Goal: Answer question/provide support

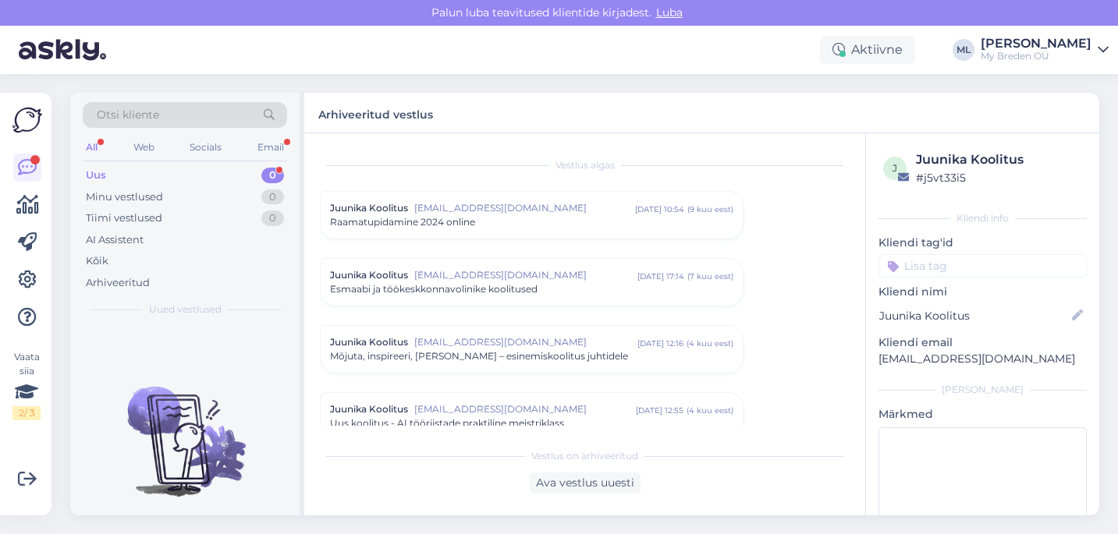
scroll to position [1384, 0]
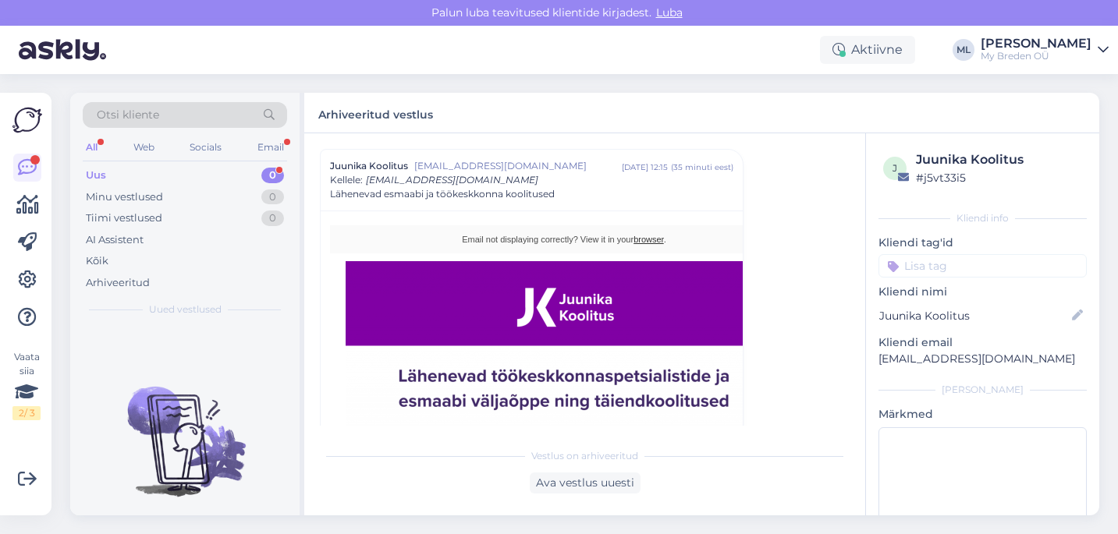
click at [231, 173] on div "Uus 0" at bounding box center [185, 176] width 204 height 22
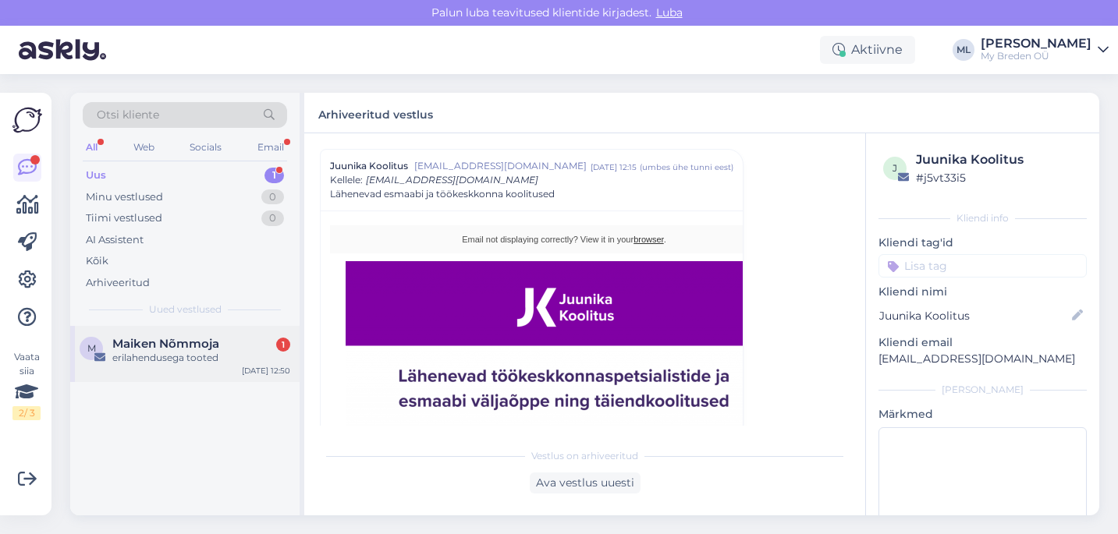
click at [155, 353] on div "erilahendusega tooted" at bounding box center [201, 358] width 178 height 14
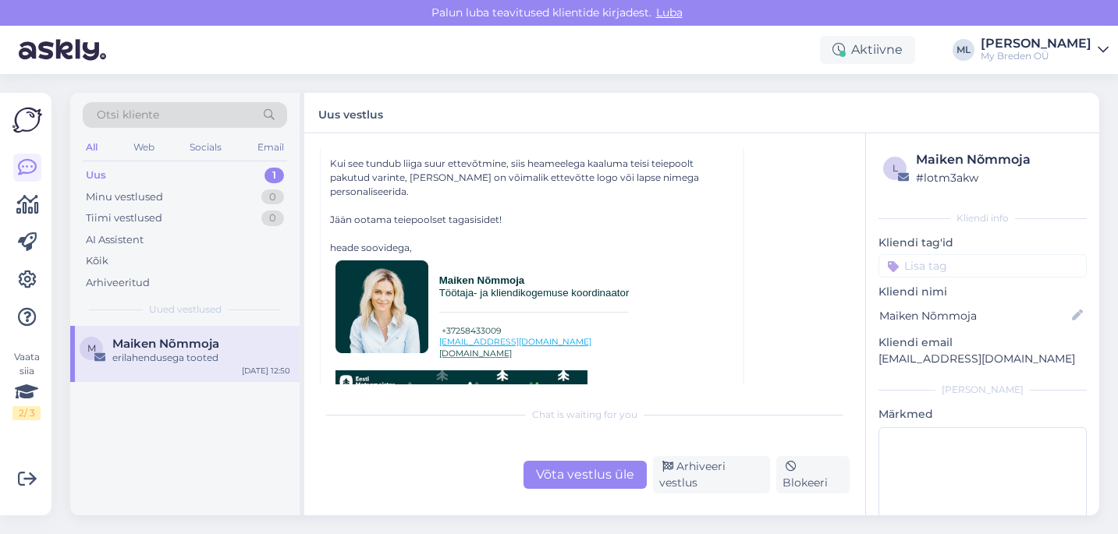
scroll to position [336, 0]
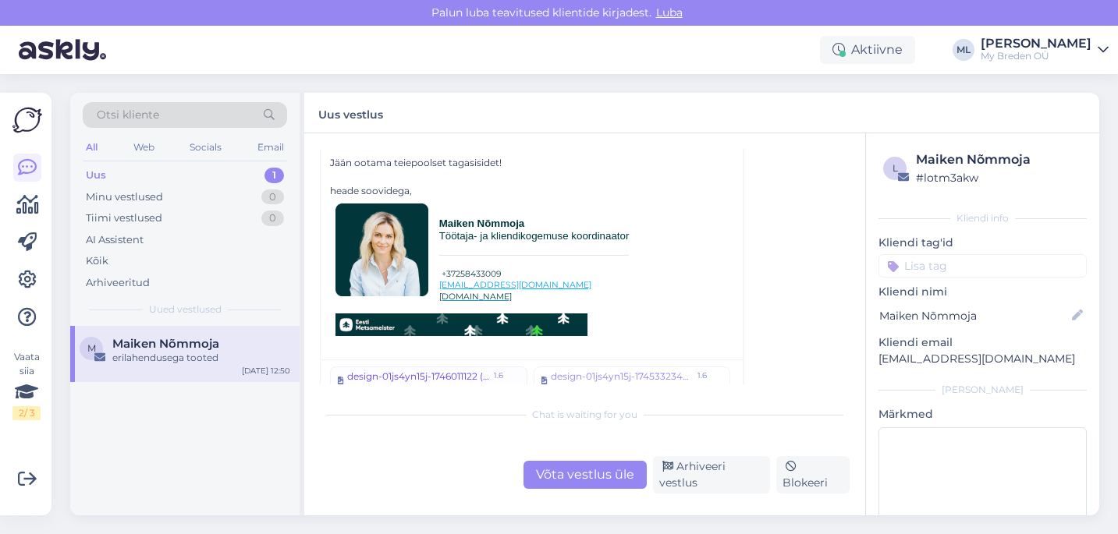
click at [406, 370] on div "design-01js4yn15j-1746011122 (1).jpg" at bounding box center [418, 381] width 142 height 23
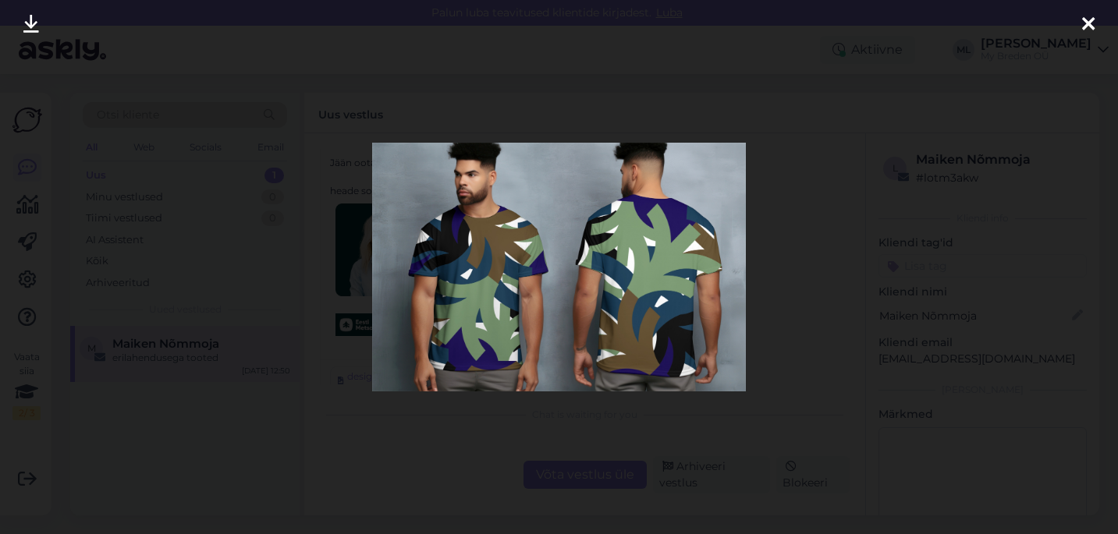
click at [1081, 25] on div at bounding box center [1088, 24] width 31 height 49
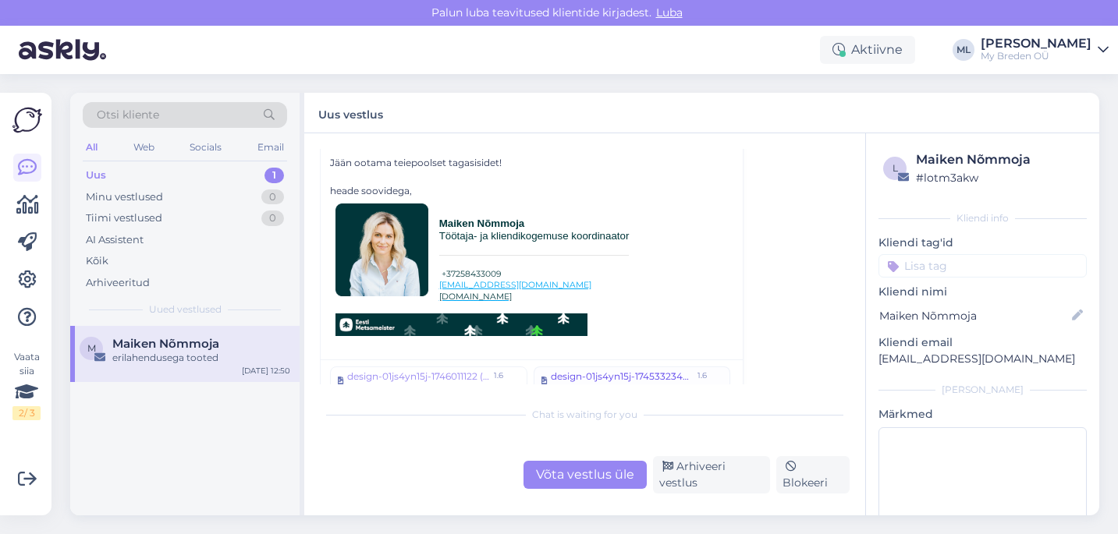
click at [626, 370] on div "design-01js4yn15j-1745332345 (1).jpg" at bounding box center [622, 381] width 142 height 23
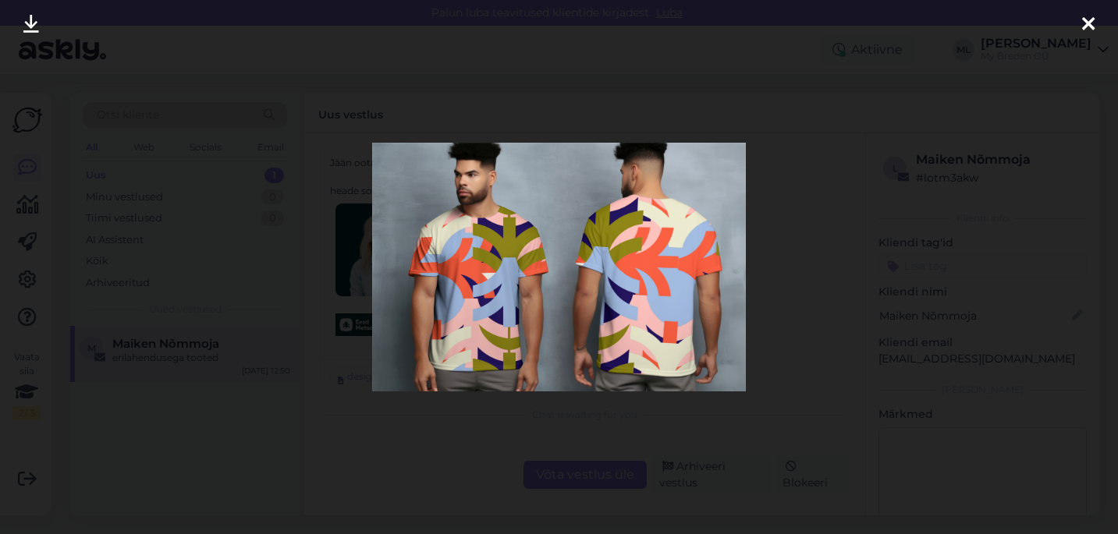
click at [1083, 23] on icon at bounding box center [1088, 25] width 12 height 20
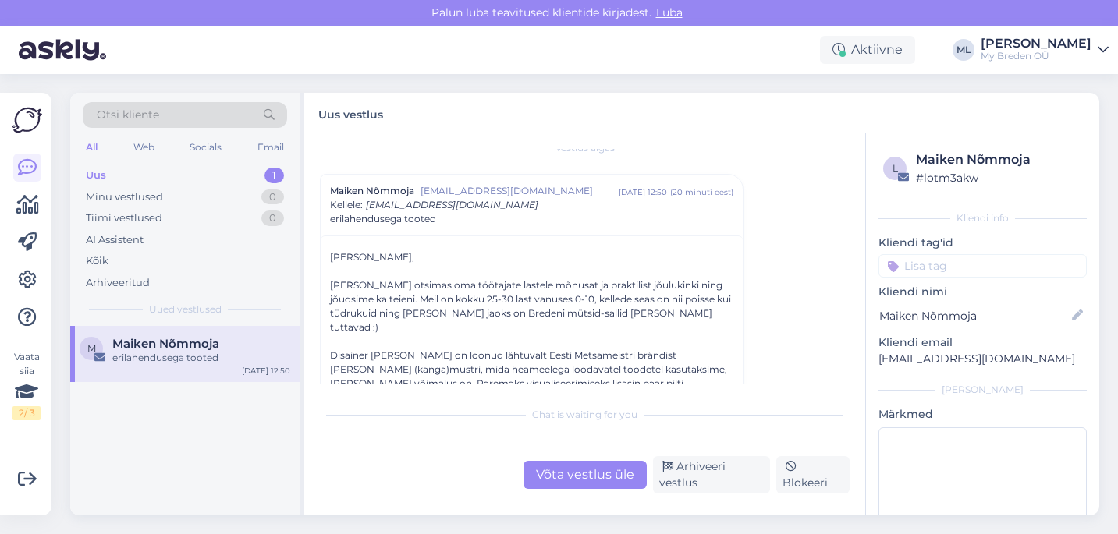
scroll to position [0, 0]
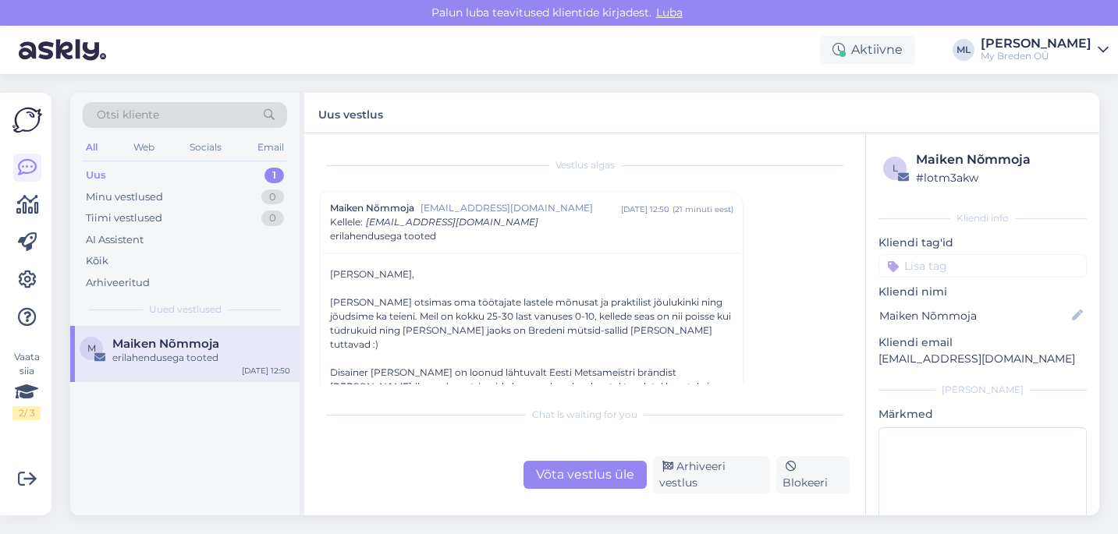
click at [176, 176] on div "Uus 1" at bounding box center [185, 176] width 204 height 22
click at [191, 372] on div "M Maiken Nõmmoja erilahendusega tooted [DATE] 12:50" at bounding box center [184, 354] width 229 height 56
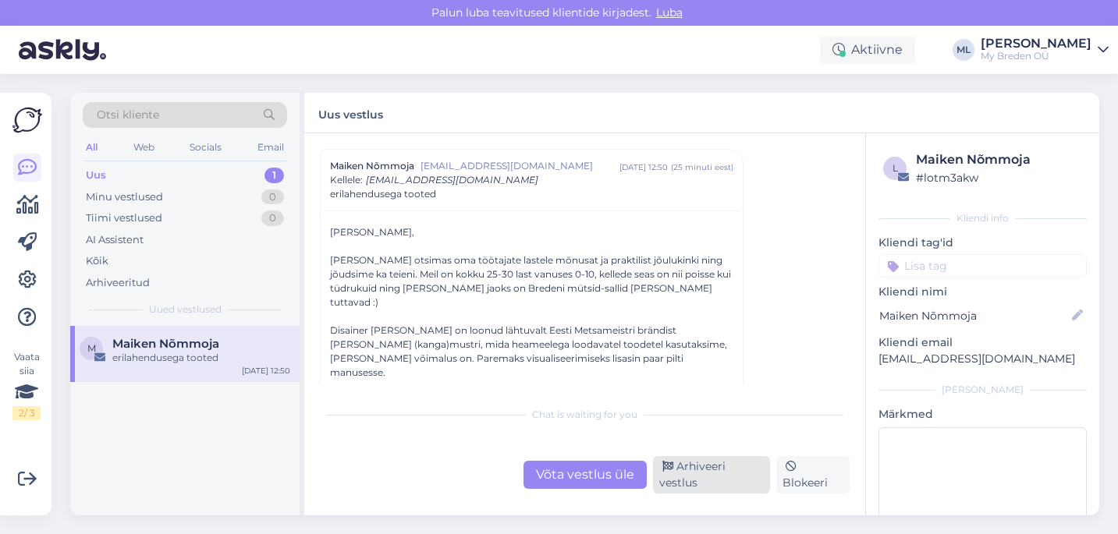
click at [712, 478] on div "Arhiveeri vestlus" at bounding box center [712, 474] width 118 height 37
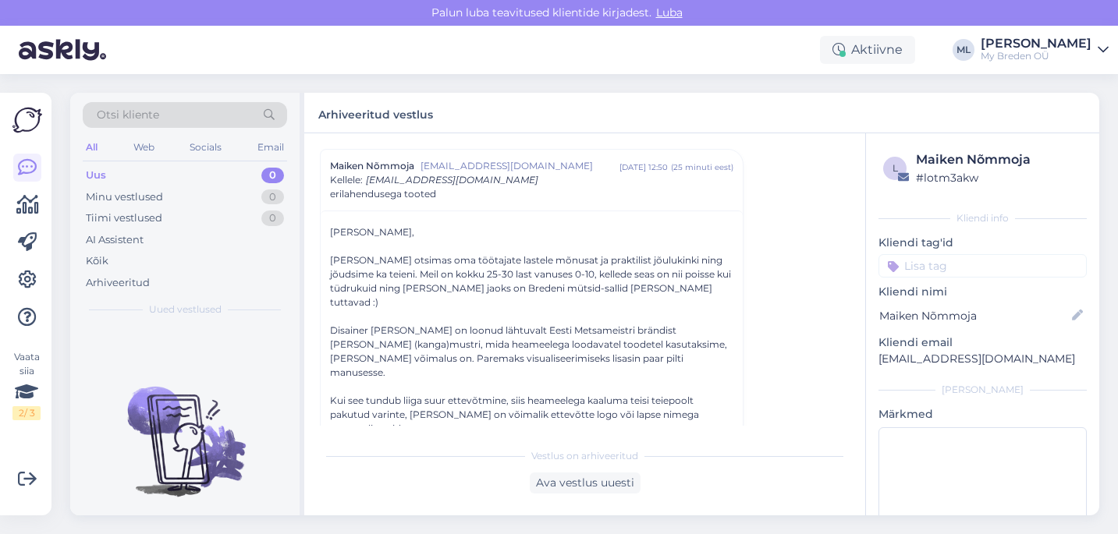
click at [604, 499] on div "Vestlus [PERSON_NAME] Nõmmoja [EMAIL_ADDRESS][DOMAIN_NAME] [DATE] 12:50 ( 25 mi…" at bounding box center [584, 324] width 561 height 382
click at [606, 490] on div "Ava vestlus uuesti" at bounding box center [585, 483] width 111 height 21
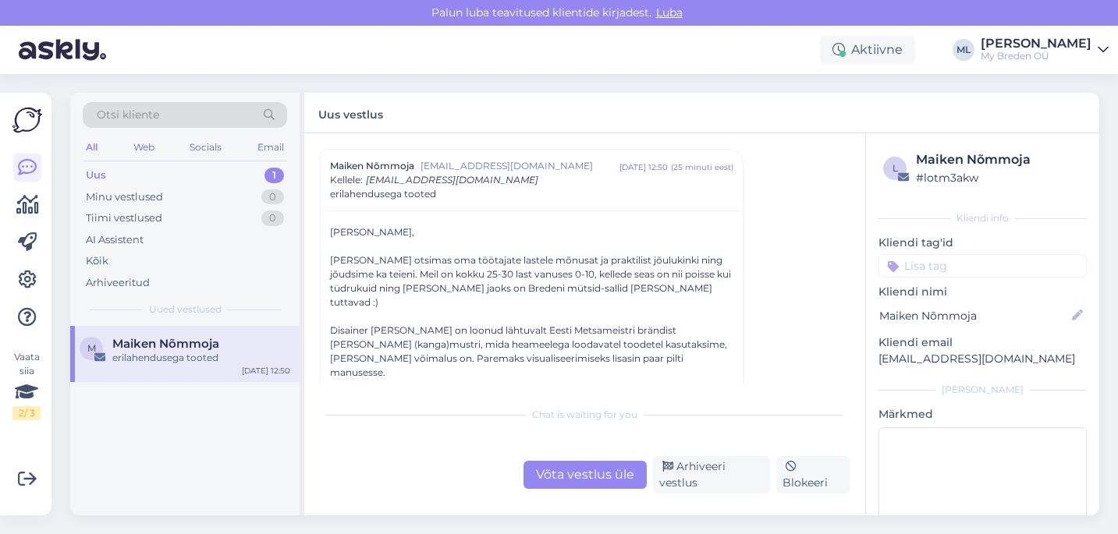
click at [588, 471] on div "Võta vestlus üle" at bounding box center [585, 475] width 123 height 28
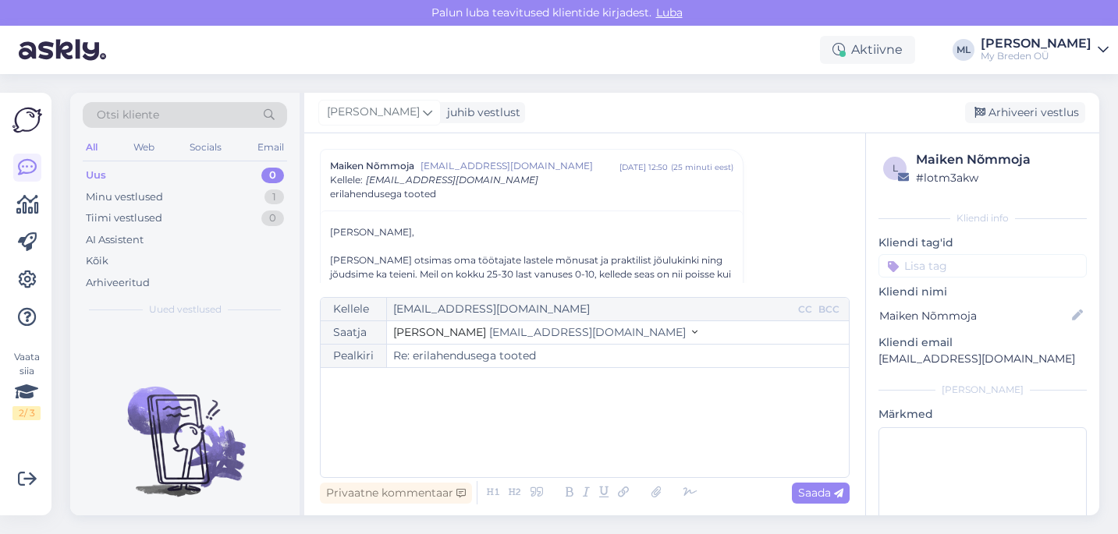
click at [513, 329] on span "[EMAIL_ADDRESS][DOMAIN_NAME]" at bounding box center [587, 332] width 197 height 14
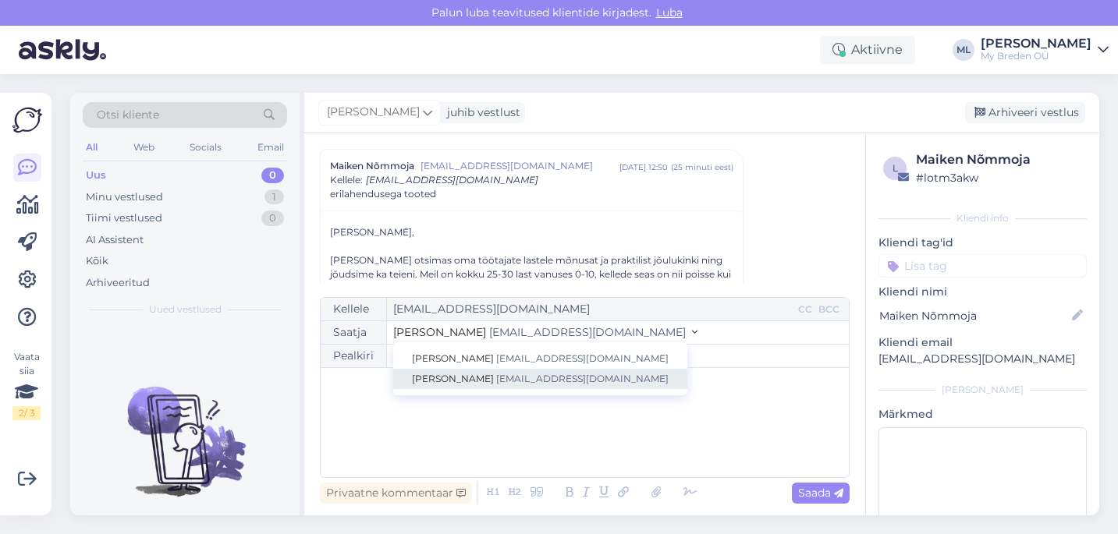
click at [513, 371] on link "[PERSON_NAME] [EMAIL_ADDRESS][DOMAIN_NAME]" at bounding box center [540, 379] width 294 height 20
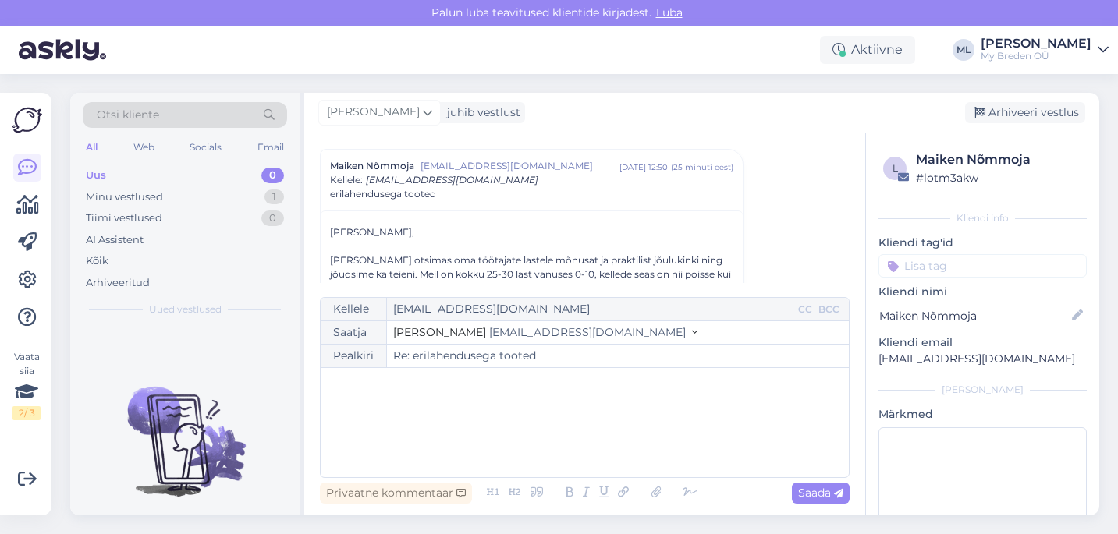
click at [556, 338] on span "[EMAIL_ADDRESS][DOMAIN_NAME]" at bounding box center [587, 332] width 197 height 14
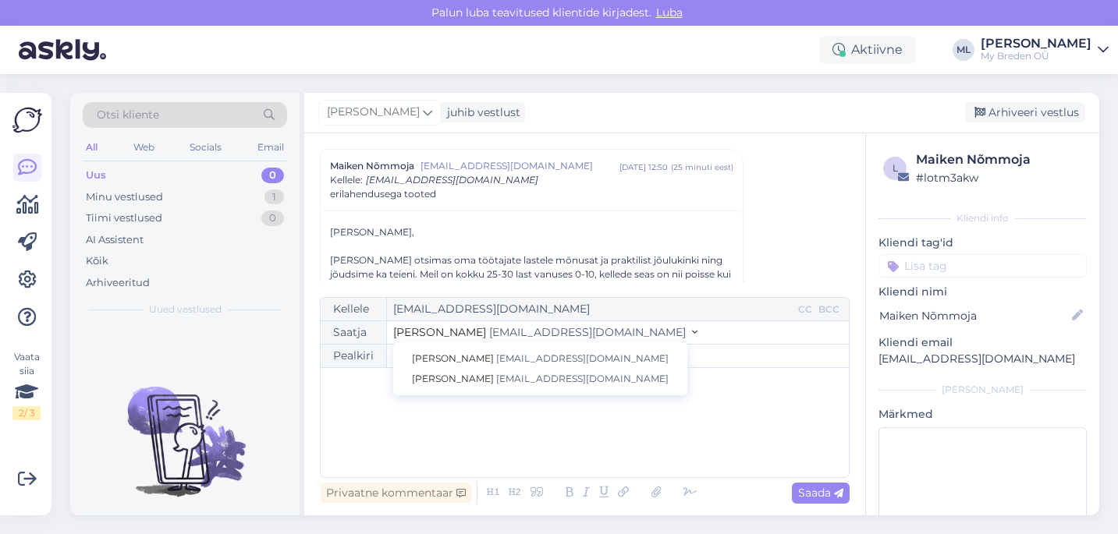
click at [660, 400] on div "﻿" at bounding box center [585, 423] width 513 height 94
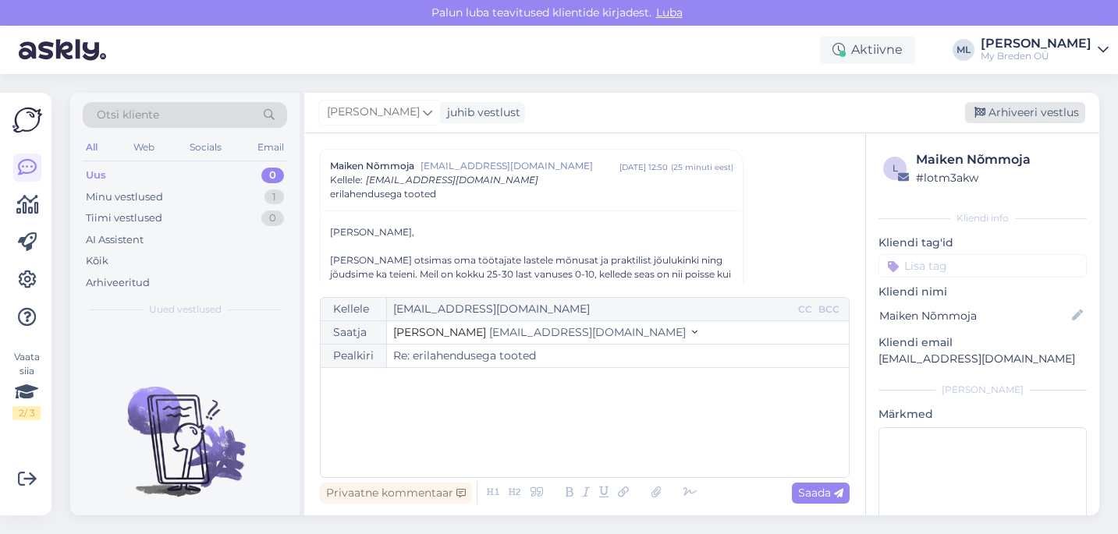
click at [991, 119] on div "Arhiveeri vestlus" at bounding box center [1025, 112] width 120 height 21
